Goal: Transaction & Acquisition: Purchase product/service

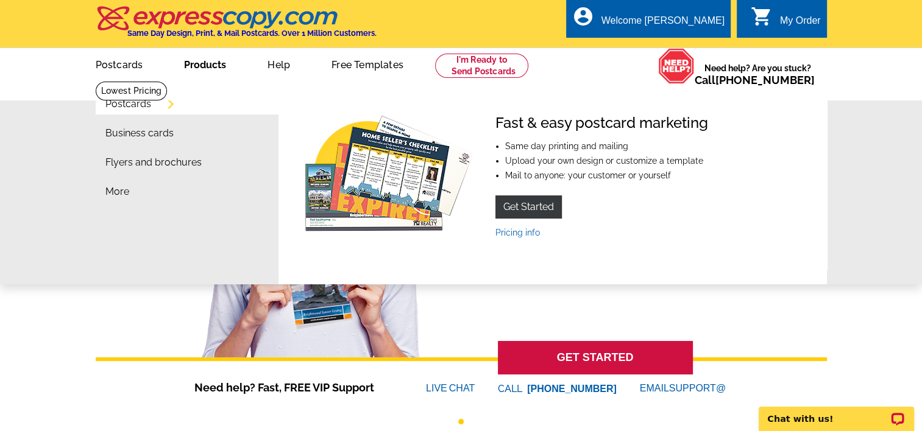
click at [208, 66] on link "Products" at bounding box center [205, 63] width 81 height 29
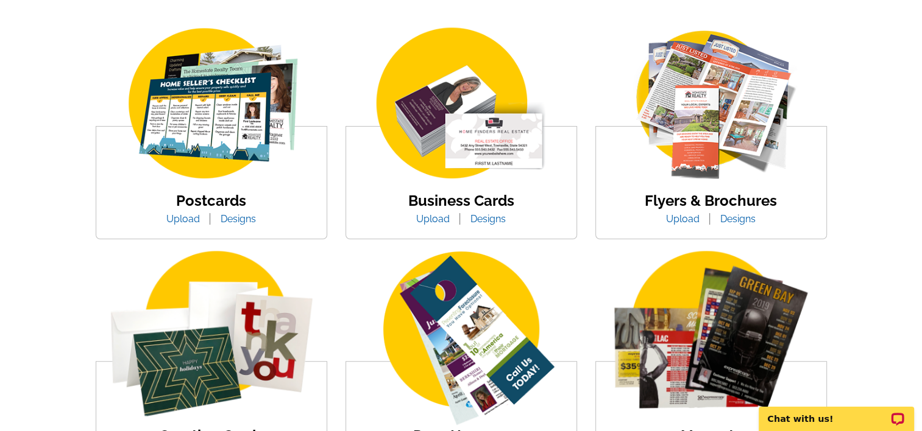
scroll to position [221, 0]
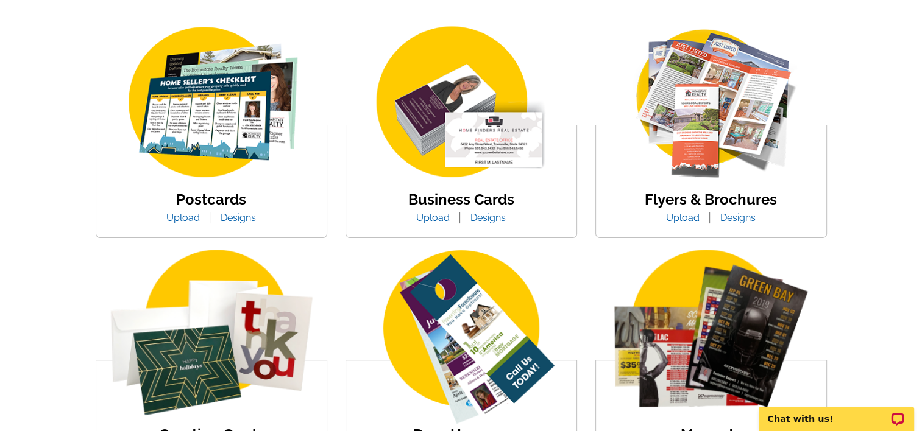
click at [737, 221] on link "Designs" at bounding box center [738, 218] width 54 height 12
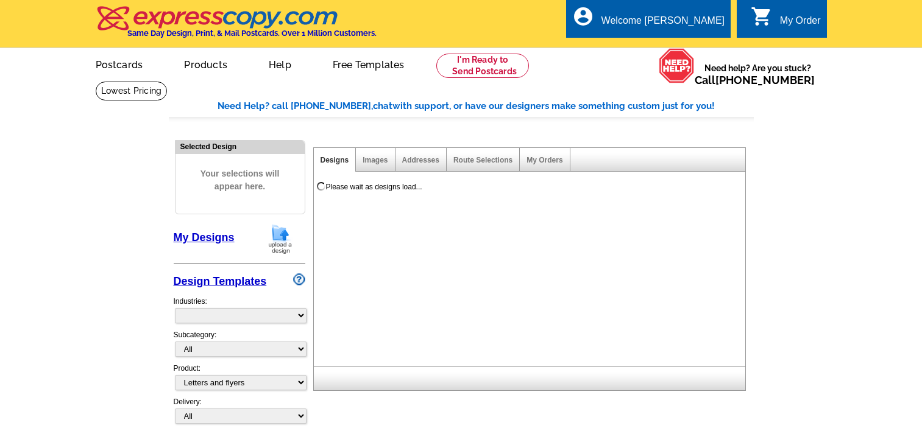
select select "2"
select select "6"
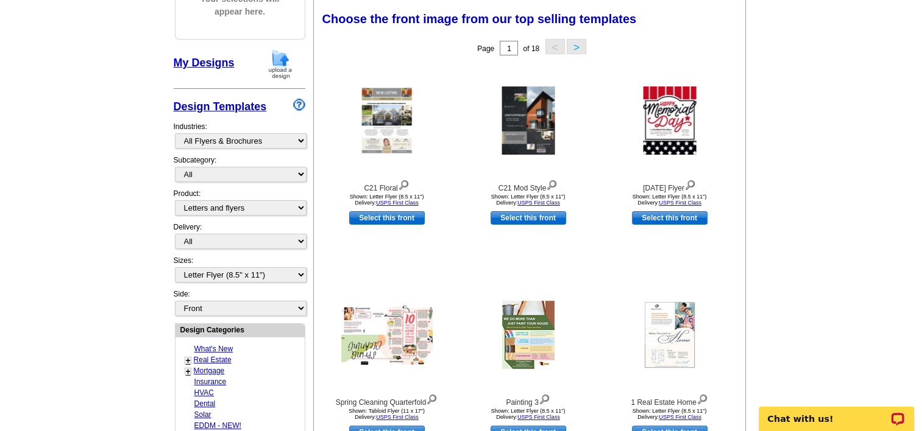
scroll to position [175, 0]
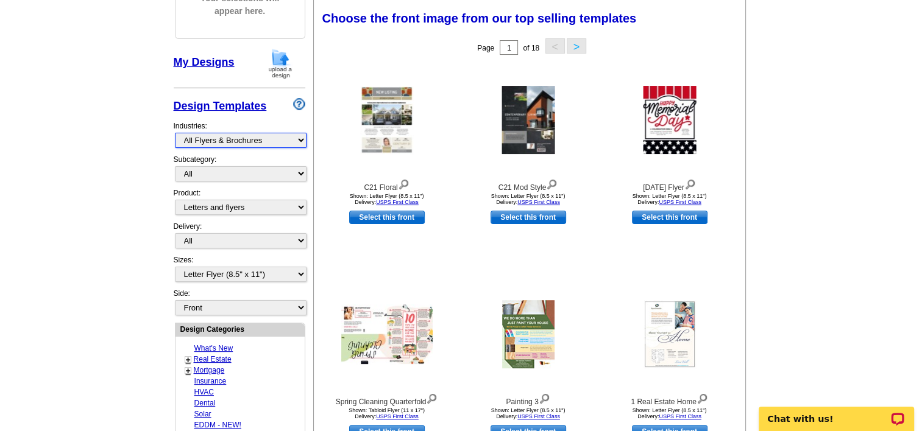
click at [297, 139] on select "What's New Real Estate Mortgage Insurance HVAC Dental Solar EDDM - NEW! Calenda…" at bounding box center [241, 140] width 132 height 15
click at [297, 140] on select "What's New Real Estate Mortgage Insurance HVAC Dental Solar EDDM - NEW! Calenda…" at bounding box center [241, 140] width 132 height 15
select select "785"
click at [175, 133] on select "What's New Real Estate Mortgage Insurance HVAC Dental Solar EDDM - NEW! Calenda…" at bounding box center [241, 140] width 132 height 15
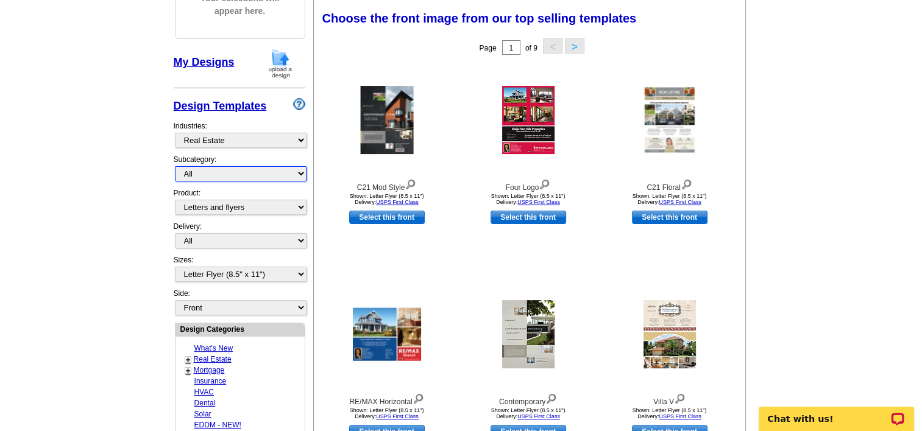
click at [244, 171] on select "All RE/MAX® Referrals [PERSON_NAME]® Berkshire Hathaway Home Services Century 2…" at bounding box center [241, 173] width 132 height 15
click at [175, 166] on select "All RE/MAX® Referrals [PERSON_NAME]® Berkshire Hathaway Home Services Century 2…" at bounding box center [241, 173] width 132 height 15
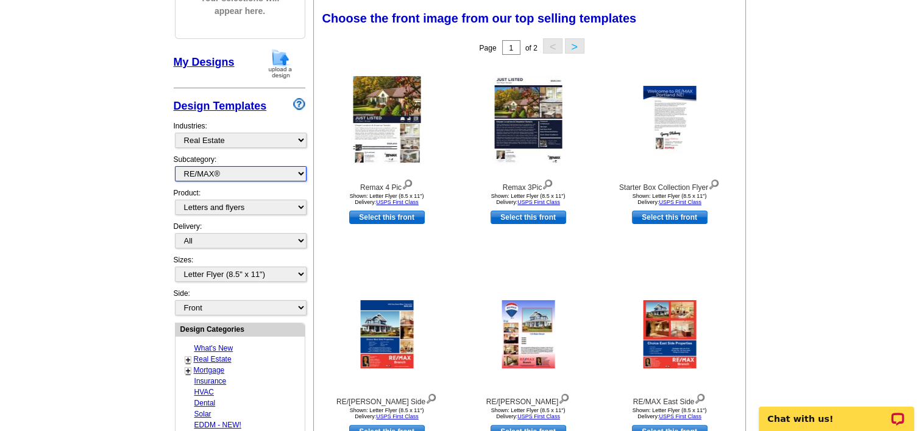
click at [300, 175] on select "All RE/MAX® Referrals [PERSON_NAME]® Berkshire Hathaway Home Services Century 2…" at bounding box center [241, 173] width 132 height 15
select select "785"
click at [175, 166] on select "All RE/MAX® Referrals [PERSON_NAME]® Berkshire Hathaway Home Services Century 2…" at bounding box center [241, 173] width 132 height 15
